Goal: Task Accomplishment & Management: Manage account settings

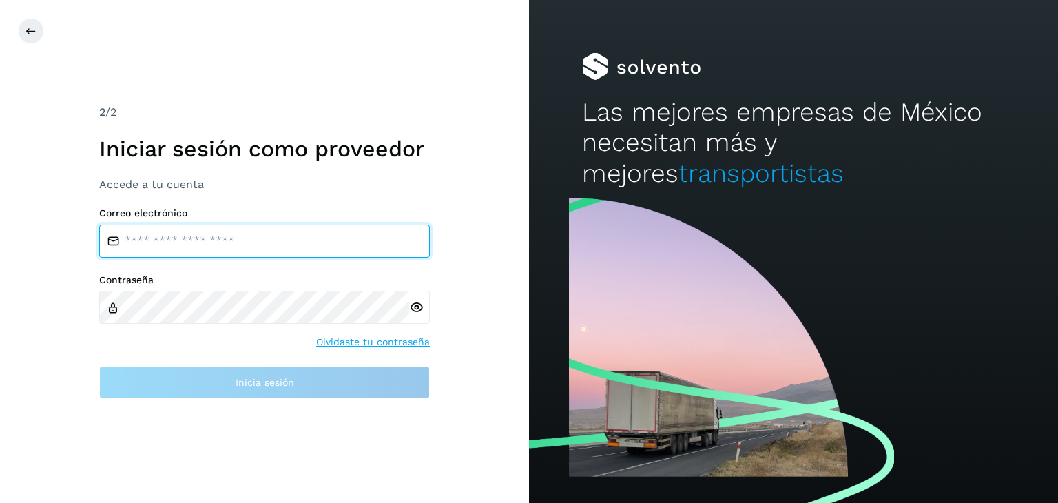
click at [202, 240] on input "email" at bounding box center [264, 241] width 331 height 33
type input "**********"
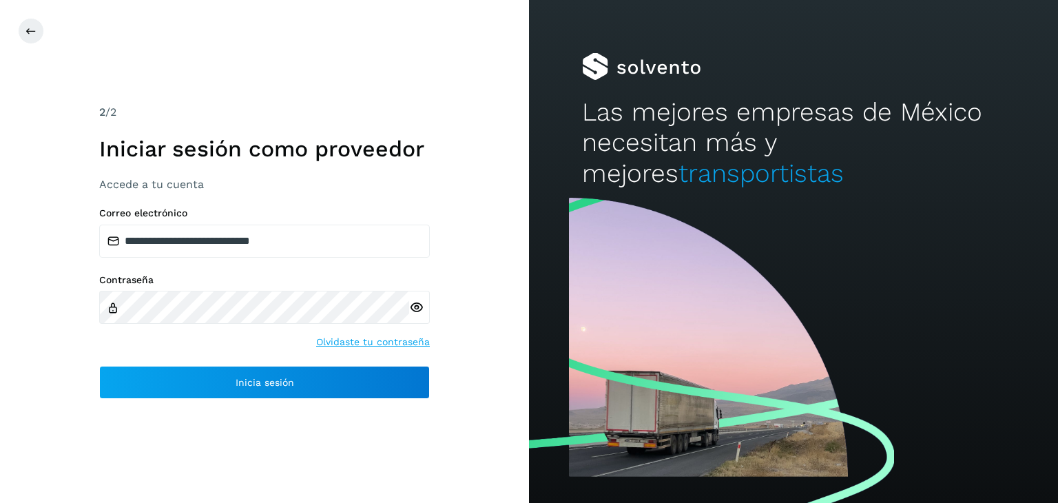
click at [419, 309] on icon at bounding box center [416, 307] width 14 height 14
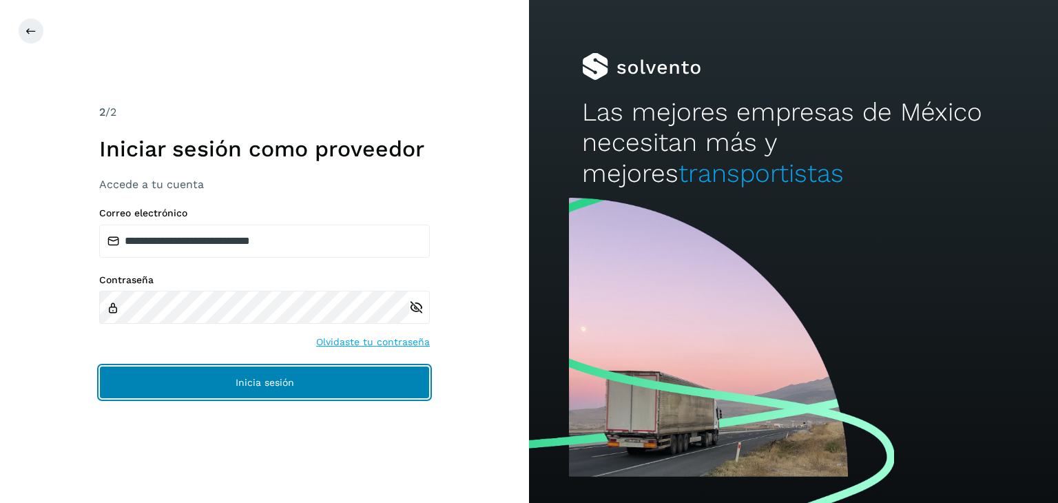
click at [271, 373] on button "Inicia sesión" at bounding box center [264, 382] width 331 height 33
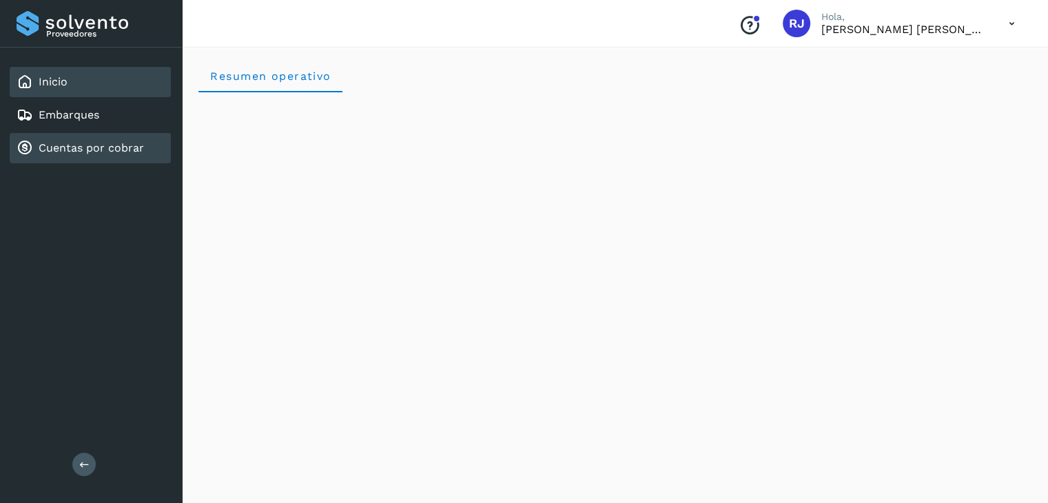
click at [88, 143] on link "Cuentas por cobrar" at bounding box center [91, 147] width 105 height 13
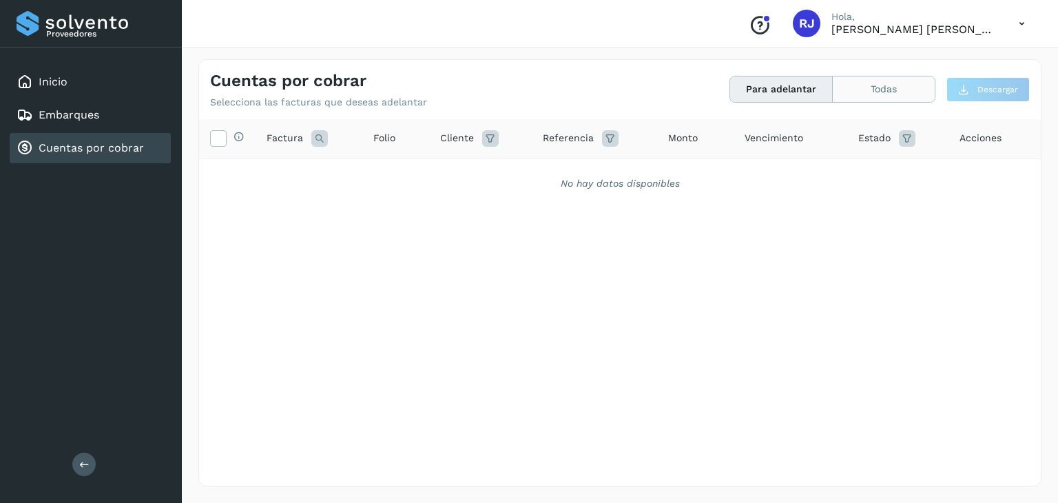
click at [885, 100] on button "Todas" at bounding box center [884, 88] width 102 height 25
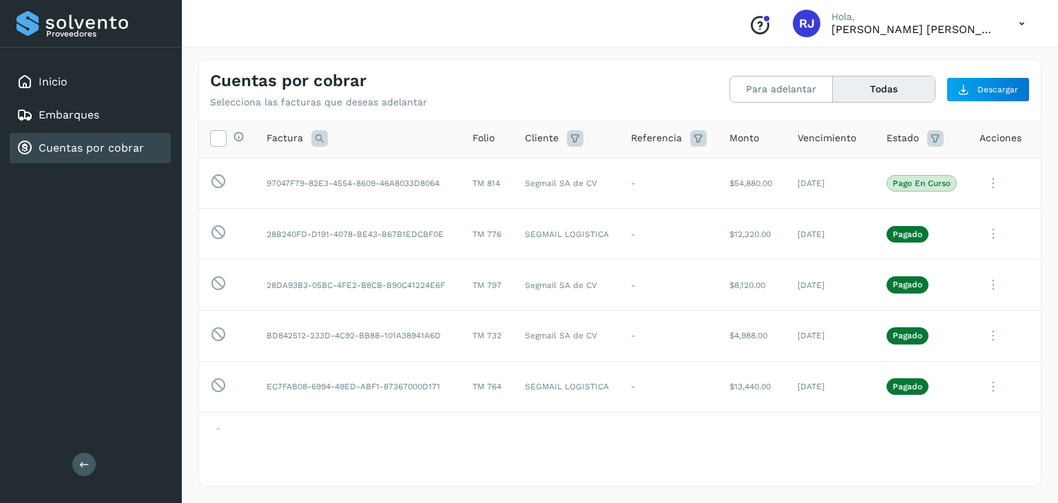
click at [1025, 21] on icon at bounding box center [1022, 24] width 28 height 28
